Goal: Transaction & Acquisition: Book appointment/travel/reservation

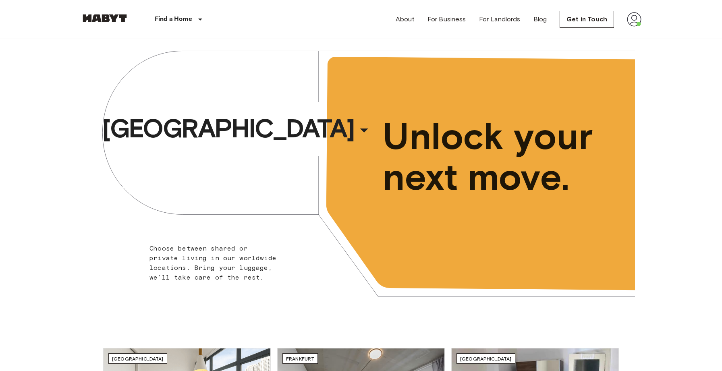
click at [632, 23] on img at bounding box center [634, 19] width 15 height 15
click at [180, 16] on div at bounding box center [361, 185] width 722 height 371
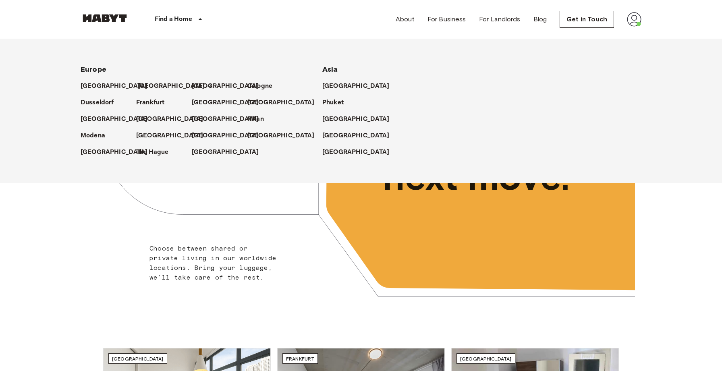
click at [143, 87] on p "[GEOGRAPHIC_DATA]" at bounding box center [171, 86] width 67 height 10
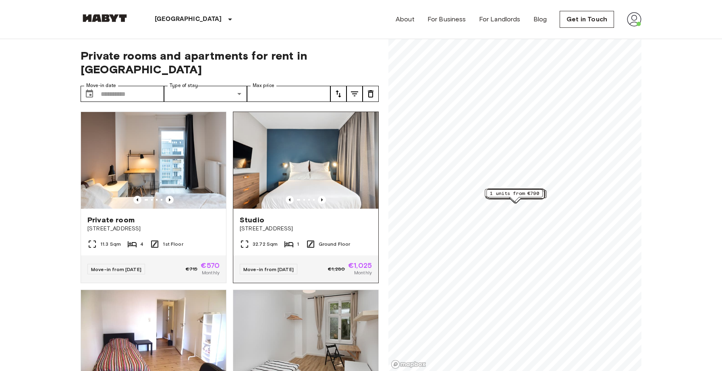
click at [282, 174] on img at bounding box center [305, 160] width 145 height 97
